Goal: Transaction & Acquisition: Subscribe to service/newsletter

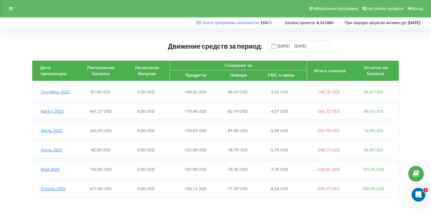
click at [16, 11] on div "Реферальная программа Настройки профиля Выход" at bounding box center [215, 8] width 431 height 17
click at [11, 10] on icon at bounding box center [10, 9] width 3 height 4
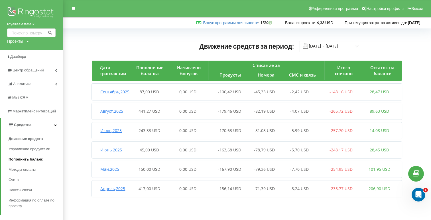
click at [37, 159] on span "Пополнить баланс" at bounding box center [26, 160] width 34 height 6
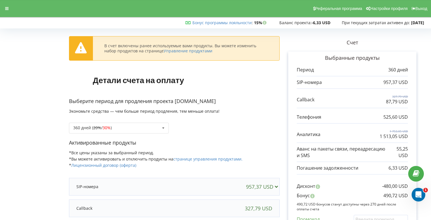
click at [179, 99] on p "Выберите период для продления проекта royalrealestate.kyiv.ua" at bounding box center [174, 101] width 211 height 7
click at [158, 124] on div "360 дней ( 20% / 30% ) 180 дней (10%) 20% / 30% 30% / 40%" at bounding box center [119, 128] width 100 height 11
click at [176, 105] on p "Выберите период для продления проекта royalrealestate.kyiv.ua" at bounding box center [174, 101] width 211 height 7
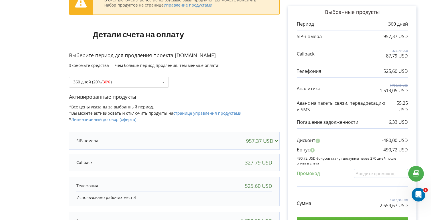
scroll to position [37, 0]
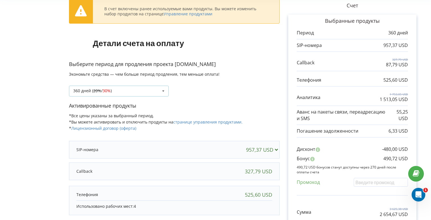
click at [163, 88] on icon at bounding box center [163, 91] width 9 height 11
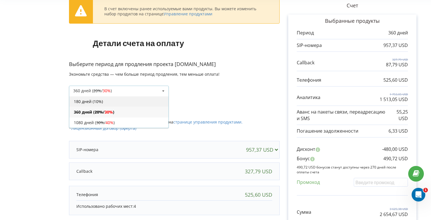
click at [158, 100] on div "180 дней (10%)" at bounding box center [118, 101] width 99 height 11
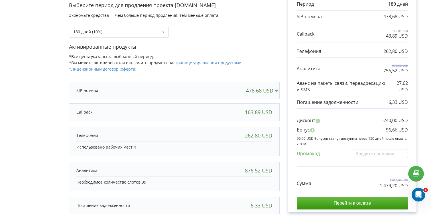
scroll to position [0, 0]
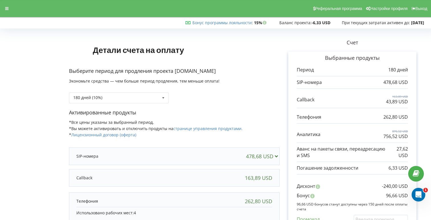
click at [180, 74] on p "Выберите период для продления проекта royalrealestate.kyiv.ua" at bounding box center [174, 71] width 211 height 7
click at [213, 154] on div at bounding box center [144, 157] width 137 height 6
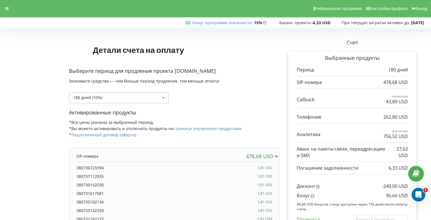
click at [155, 101] on div "180 дней (10%) 180 дней (10%) 20% / 30% )" at bounding box center [119, 98] width 100 height 11
click at [193, 92] on div "180 дней (10%) 180 дней (10%) 20%" at bounding box center [174, 93] width 211 height 19
click at [3, 9] on div at bounding box center [7, 9] width 10 height 8
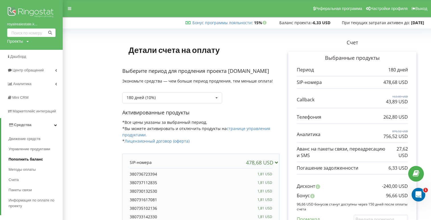
click at [44, 160] on link "Пополнить баланс" at bounding box center [36, 159] width 54 height 10
click at [43, 160] on link "Пополнить баланс" at bounding box center [36, 159] width 54 height 10
click at [41, 161] on span "Пополнить баланс" at bounding box center [26, 160] width 34 height 6
click at [24, 161] on span "Пополнить баланс" at bounding box center [26, 160] width 34 height 6
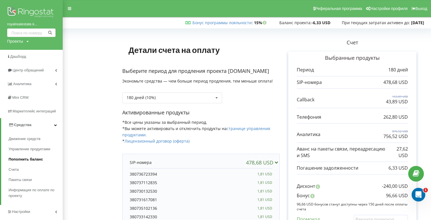
click at [24, 161] on span "Пополнить баланс" at bounding box center [26, 160] width 34 height 6
click at [18, 163] on link "Пополнить баланс" at bounding box center [36, 159] width 54 height 10
click at [16, 168] on span "Счета" at bounding box center [14, 170] width 11 height 6
click at [27, 157] on span "Пополнить баланс" at bounding box center [26, 160] width 34 height 6
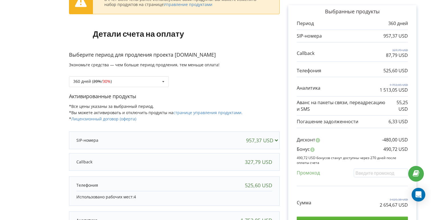
scroll to position [49, 0]
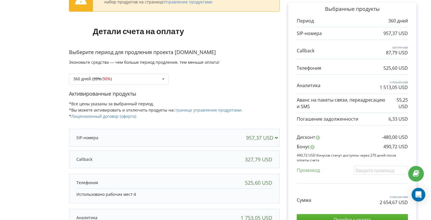
click at [145, 69] on div "360 дней ( 20% / 30% ) 20% / 30% 30% / 40%" at bounding box center [174, 74] width 211 height 19
click at [146, 78] on div "360 дней ( 20% / 30% ) 180 дней (10%) 20% / 30% 30% / 40%" at bounding box center [119, 79] width 100 height 11
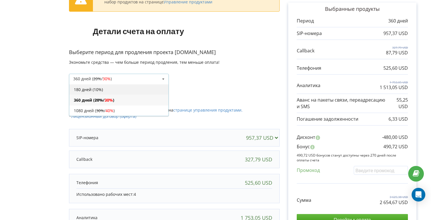
click at [162, 89] on div "180 дней (10%)" at bounding box center [118, 89] width 99 height 11
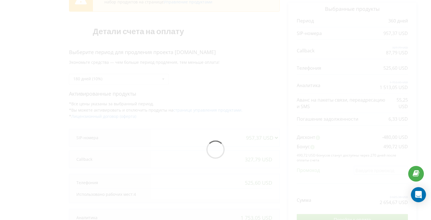
click at [421, 193] on icon "Open Intercom Messenger" at bounding box center [418, 194] width 7 height 7
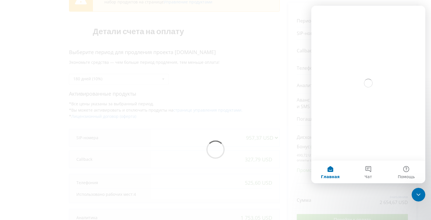
scroll to position [34, 0]
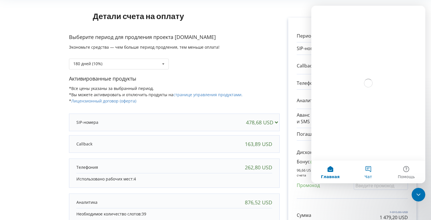
click at [369, 169] on button "Чат" at bounding box center [368, 172] width 38 height 23
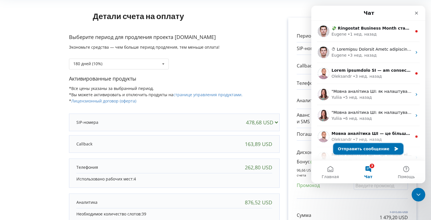
click at [359, 148] on button "Отправить сообщение" at bounding box center [368, 148] width 70 height 11
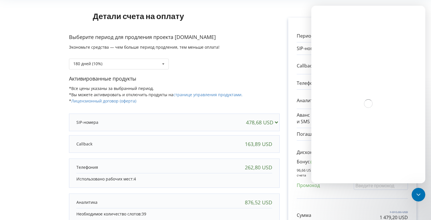
scroll to position [0, 0]
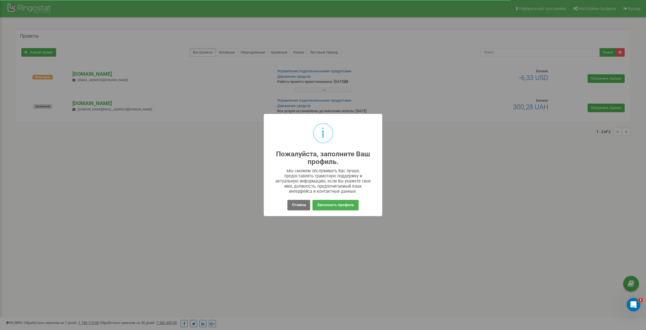
click at [296, 210] on button "Отмена" at bounding box center [299, 205] width 23 height 11
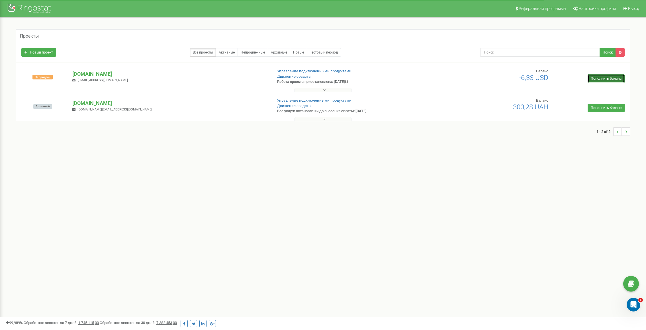
click at [604, 80] on link "Пополнить баланс" at bounding box center [606, 78] width 37 height 9
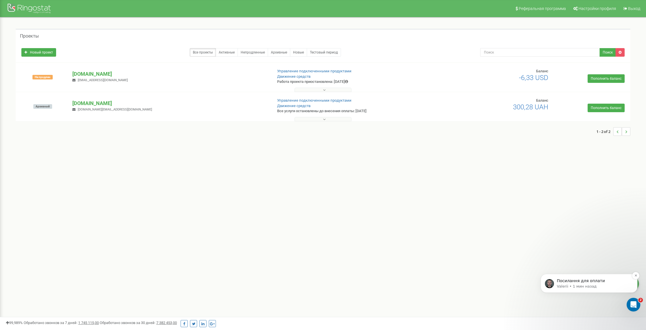
click at [583, 284] on p "Посилання для оплати" at bounding box center [594, 281] width 74 height 6
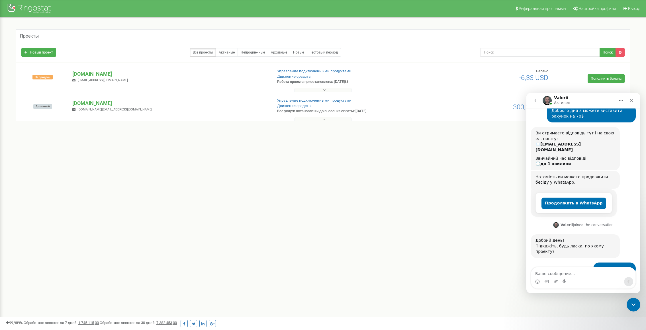
scroll to position [74, 0]
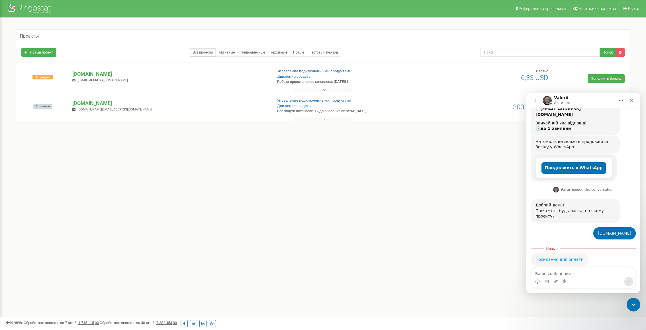
click at [565, 257] on link "Посилання для оплати" at bounding box center [560, 259] width 48 height 5
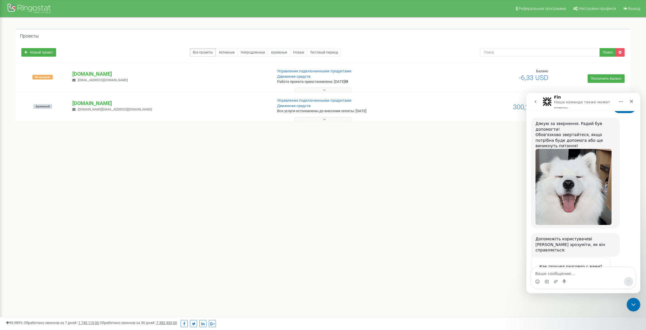
scroll to position [256, 0]
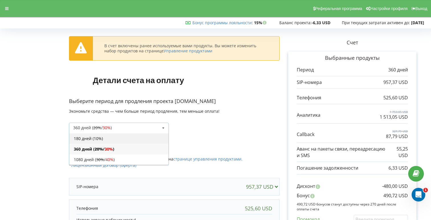
click at [150, 138] on div "180 дней (10%)" at bounding box center [118, 138] width 99 height 11
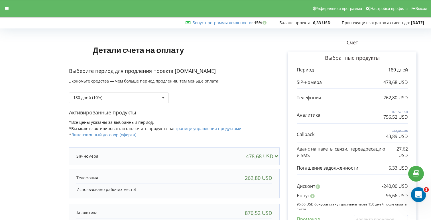
click at [420, 196] on icon "Открыть службу сообщений Intercom" at bounding box center [417, 194] width 9 height 9
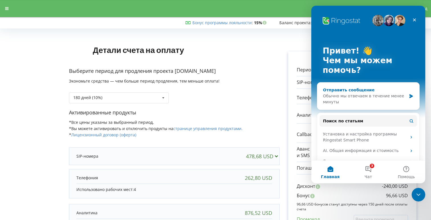
click at [358, 96] on div "Обычно мы отвечаем в течение менее минуты" at bounding box center [365, 99] width 84 height 12
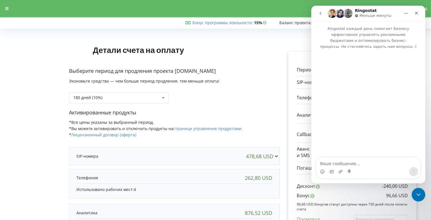
click at [331, 164] on textarea "Ваше сообщение..." at bounding box center [368, 163] width 104 height 10
drag, startPoint x: 321, startPoint y: 157, endPoint x: 341, endPoint y: 166, distance: 21.9
click at [341, 166] on textarea "Доброго дня а можете виставити рахунок на 70-80" at bounding box center [368, 159] width 104 height 15
click at [336, 162] on textarea "Доброго дня а можете виставити рахунок на 70-80" at bounding box center [368, 159] width 104 height 15
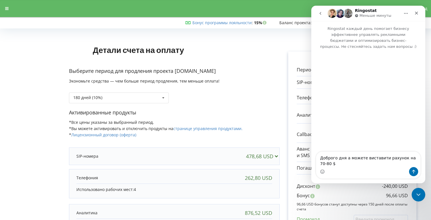
click at [327, 164] on textarea "Доброго дня а можете виставити рахунок на 70-80 $" at bounding box center [368, 159] width 104 height 15
drag, startPoint x: 414, startPoint y: 158, endPoint x: 408, endPoint y: 158, distance: 6.8
click at [408, 158] on textarea "Доброго дня а можете виставити рахунок на 70-80$" at bounding box center [368, 159] width 104 height 15
click at [325, 164] on textarea "Доброго дня а можете виставити рахунок на 70-80$" at bounding box center [368, 159] width 104 height 15
type textarea "Доброго дня а можете виставити рахунок на 70$"
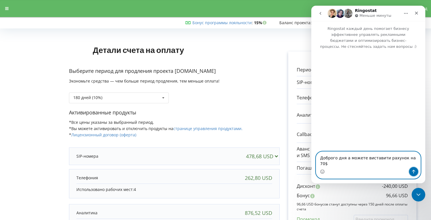
click at [411, 171] on button "Отправить сообщение…" at bounding box center [413, 171] width 9 height 9
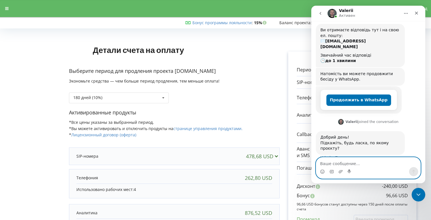
scroll to position [59, 0]
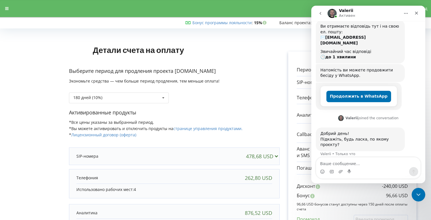
drag, startPoint x: 176, startPoint y: 72, endPoint x: 230, endPoint y: 73, distance: 53.9
click at [230, 73] on p "Выберите период для продления проекта royalrealestate.kyiv.ua" at bounding box center [174, 71] width 211 height 7
copy p "[DOMAIN_NAME]"
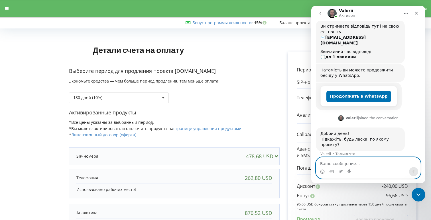
click at [326, 163] on textarea "Ваше сообщение..." at bounding box center [368, 163] width 104 height 10
paste textarea "[DOMAIN_NAME]"
type textarea "[DOMAIN_NAME]"
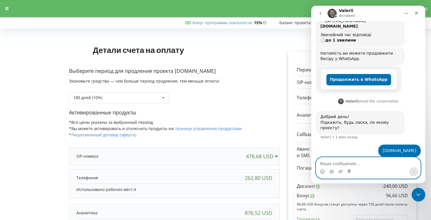
scroll to position [0, 0]
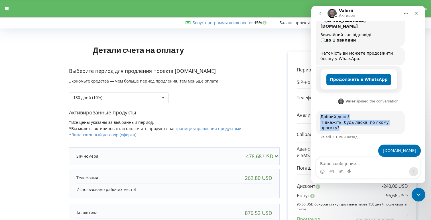
drag, startPoint x: 321, startPoint y: 111, endPoint x: 350, endPoint y: 121, distance: 31.2
click at [350, 121] on div "Добрий день! Підкажіть, будь ласка, по якому проєкту?" at bounding box center [360, 122] width 80 height 17
drag, startPoint x: 321, startPoint y: 111, endPoint x: 349, endPoint y: 124, distance: 31.4
click at [349, 124] on div "Добрий день! Підкажіть, будь ласка, по якому проєкту?" at bounding box center [360, 122] width 80 height 17
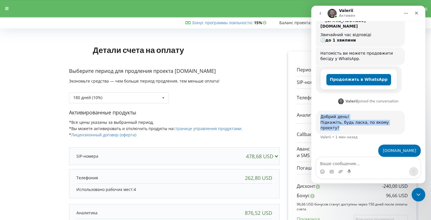
click at [349, 124] on div "Добрий день! Підкажіть, будь ласка, по якому проєкту?" at bounding box center [360, 122] width 80 height 17
drag, startPoint x: 321, startPoint y: 111, endPoint x: 351, endPoint y: 125, distance: 32.8
click at [351, 125] on div "Добрий день! Підкажіть, будь ласка, по якому проєкту?" at bounding box center [360, 122] width 80 height 17
drag, startPoint x: 320, startPoint y: 112, endPoint x: 343, endPoint y: 122, distance: 25.0
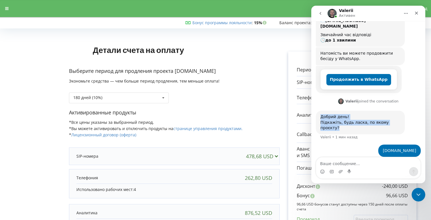
click at [343, 122] on div "Добрий день! Підкажіть, будь ласка, по якому проєкту?" at bounding box center [360, 122] width 80 height 17
drag, startPoint x: 321, startPoint y: 110, endPoint x: 345, endPoint y: 122, distance: 27.2
click at [345, 122] on div "Добрий день! Підкажіть, будь ласка, по якому проєкту?" at bounding box center [360, 122] width 80 height 17
click at [325, 114] on div "Добрий день! Підкажіть, будь ласка, по якому проєкту?" at bounding box center [360, 122] width 80 height 17
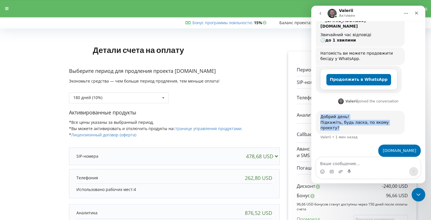
drag, startPoint x: 321, startPoint y: 111, endPoint x: 346, endPoint y: 122, distance: 27.9
click at [346, 122] on div "Добрий день! Підкажіть, будь ласка, по якому проєкту?" at bounding box center [360, 122] width 80 height 17
click at [326, 114] on div "Добрий день! Підкажіть, будь ласка, по якому проєкту?" at bounding box center [360, 122] width 80 height 17
drag, startPoint x: 321, startPoint y: 111, endPoint x: 346, endPoint y: 126, distance: 29.0
click at [346, 126] on div "Добрий день! Підкажіть, будь ласка, по якому проєкту? Valerii • 1 мин назад" at bounding box center [360, 123] width 89 height 24
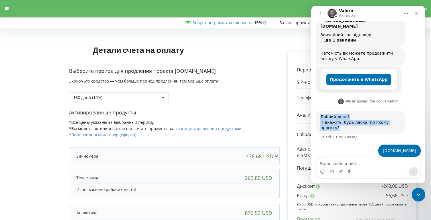
click at [346, 126] on div "Добрий день! Підкажіть, будь ласка, по якому проєкту? Valerii • 1 мин назад" at bounding box center [360, 123] width 89 height 24
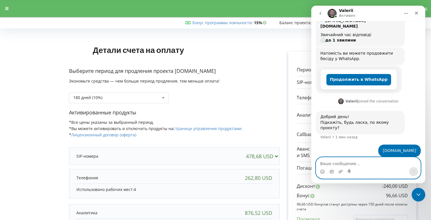
click at [365, 164] on textarea "Ваше сообщение..." at bounding box center [368, 163] width 104 height 10
click at [227, 73] on p "Выберите период для продления проекта royalrealestate.kyiv.ua" at bounding box center [174, 71] width 211 height 7
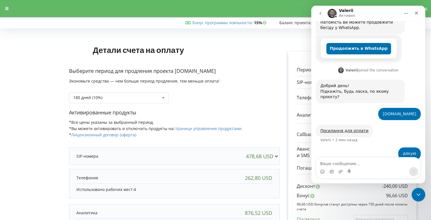
scroll to position [110, 0]
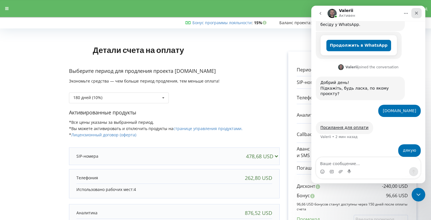
click at [416, 16] on div "Закрыть" at bounding box center [416, 13] width 10 height 10
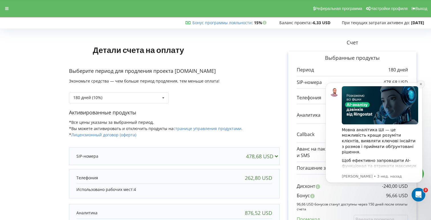
click at [421, 85] on icon "Dismiss notification" at bounding box center [421, 84] width 2 height 2
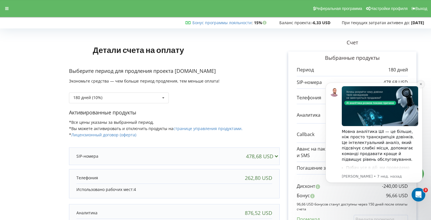
click at [421, 84] on icon "Dismiss notification" at bounding box center [421, 84] width 2 height 2
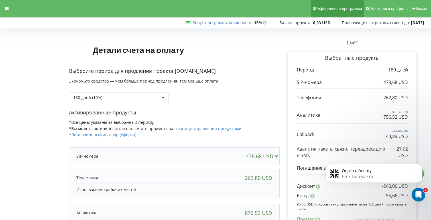
scroll to position [278, 0]
click at [421, 166] on icon "Dismiss notification" at bounding box center [420, 165] width 3 height 3
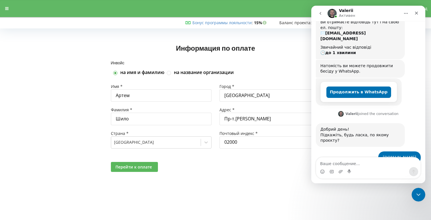
click at [133, 162] on button "Перейти к оплате" at bounding box center [134, 167] width 47 height 10
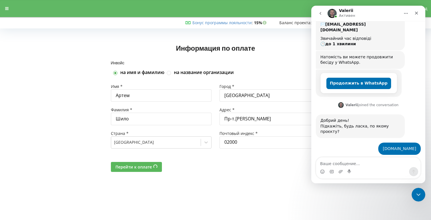
scroll to position [93, 0]
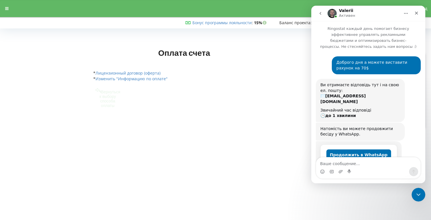
scroll to position [93, 0]
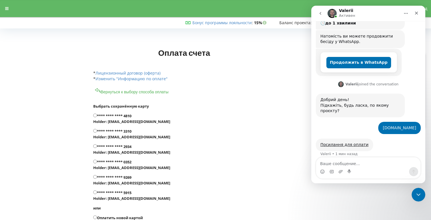
click at [129, 178] on label "**** **** **** 9269 Holder: [EMAIL_ADDRESS][DOMAIN_NAME]" at bounding box center [197, 180] width 209 height 11
click at [97, 178] on input "**** **** **** 9269 Holder: [EMAIL_ADDRESS][DOMAIN_NAME]" at bounding box center [95, 177] width 4 height 4
radio input "true"
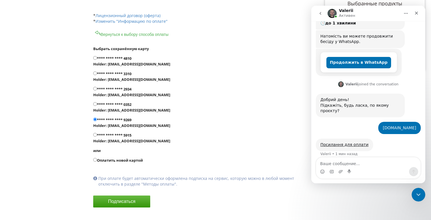
scroll to position [62, 0]
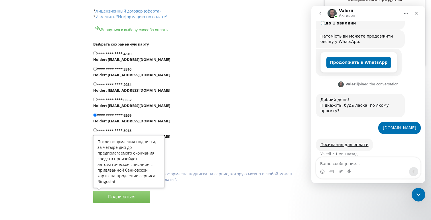
click at [128, 200] on button "Подписаться" at bounding box center [121, 197] width 57 height 12
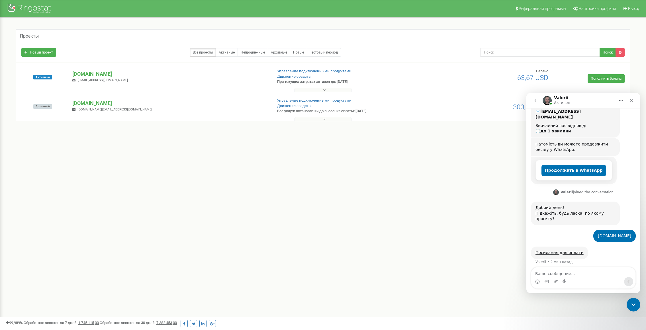
scroll to position [81, 0]
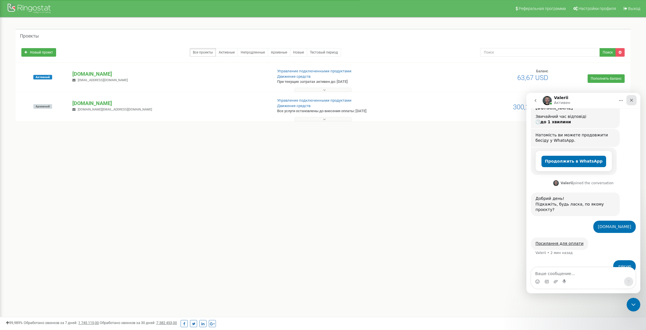
click at [632, 100] on icon "Закрыть" at bounding box center [632, 100] width 5 height 5
